Goal: Feedback & Contribution: Leave review/rating

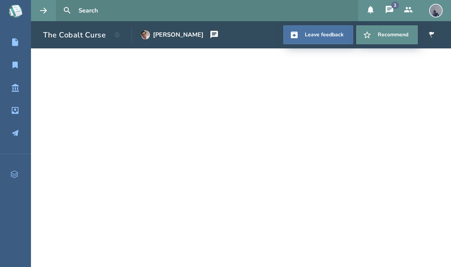
scroll to position [12, 0]
click at [320, 26] on link "Leave feedback" at bounding box center [318, 34] width 70 height 19
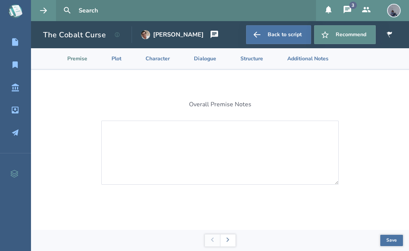
click at [8, 170] on link "Pro Scripts" at bounding box center [15, 174] width 31 height 17
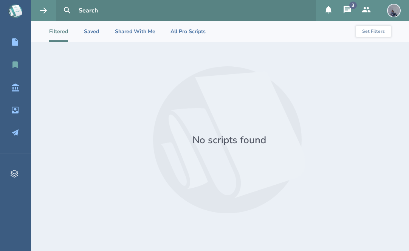
click at [12, 63] on icon at bounding box center [14, 65] width 5 height 7
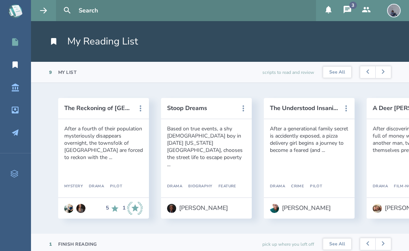
click at [19, 39] on icon at bounding box center [15, 42] width 9 height 9
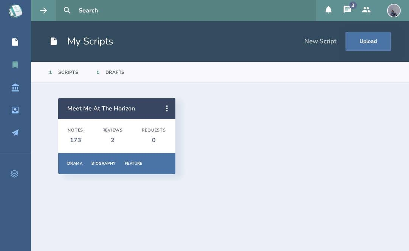
click at [15, 65] on icon at bounding box center [14, 65] width 5 height 7
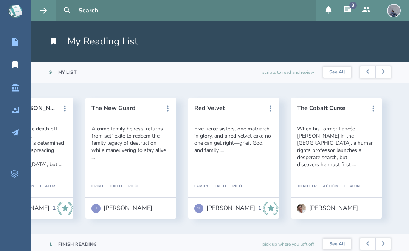
scroll to position [0, 589]
click at [325, 106] on button "The Cobalt Curse" at bounding box center [331, 108] width 68 height 7
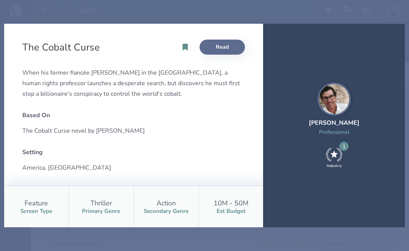
click at [219, 49] on link "Read" at bounding box center [221, 47] width 45 height 15
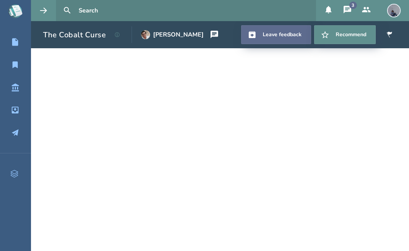
click at [287, 38] on link "Leave feedback" at bounding box center [276, 34] width 70 height 19
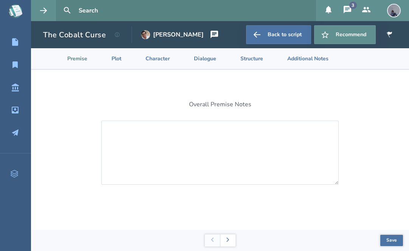
click at [79, 35] on h1 "The Cobalt Curse" at bounding box center [74, 35] width 63 height 10
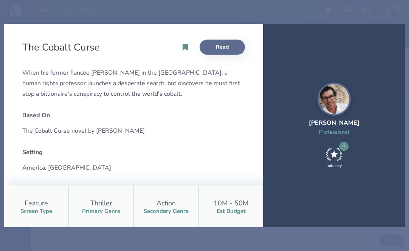
click at [233, 46] on link "Read" at bounding box center [221, 47] width 45 height 15
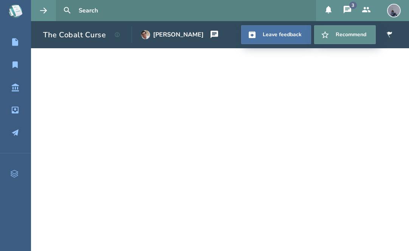
click at [0, 0] on html "My Scripts My Reading List Script Library Inbox Outbox Pro Scripts 3 The Cobalt…" at bounding box center [204, 125] width 409 height 251
